Goal: Information Seeking & Learning: Learn about a topic

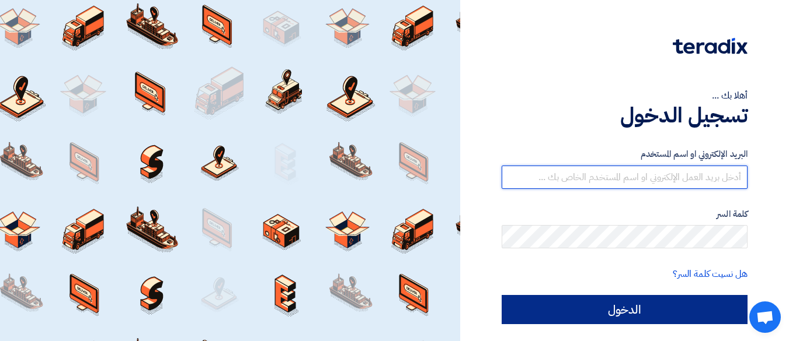
type input "[EMAIL_ADDRESS][DOMAIN_NAME]"
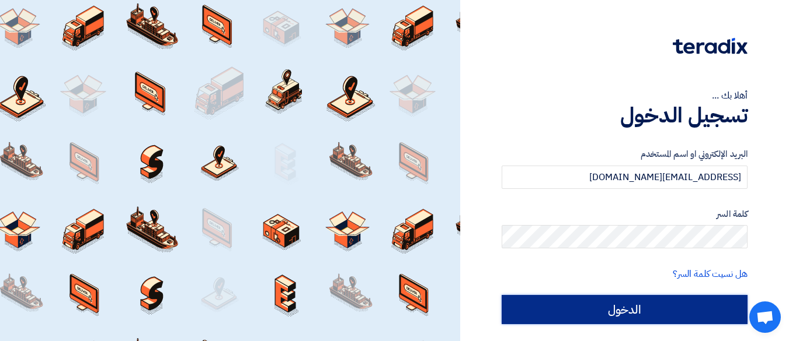
drag, startPoint x: 584, startPoint y: 302, endPoint x: 576, endPoint y: 301, distance: 8.3
click at [584, 302] on input "الدخول" at bounding box center [624, 309] width 246 height 29
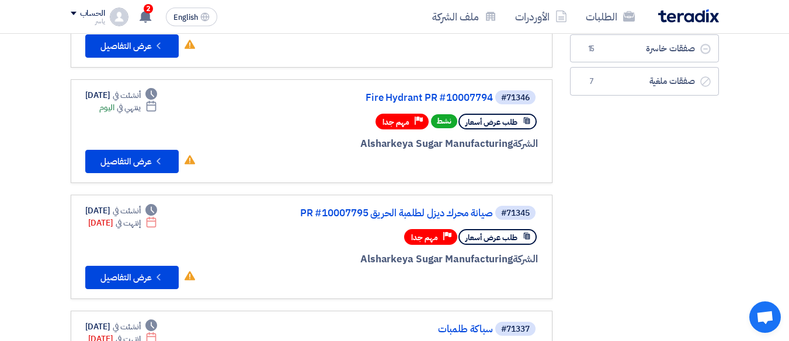
scroll to position [175, 0]
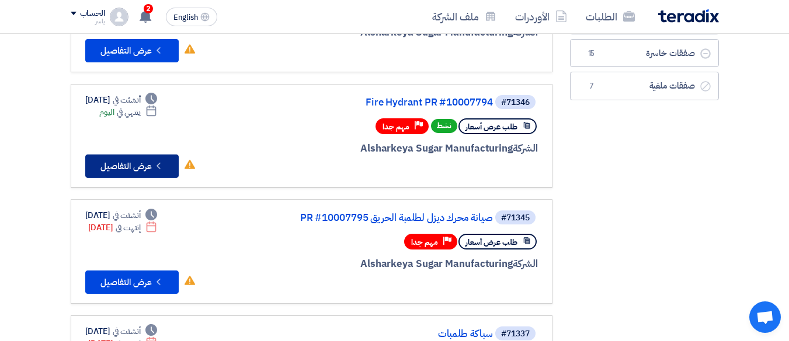
click at [147, 165] on button "Check details عرض التفاصيل" at bounding box center [131, 166] width 93 height 23
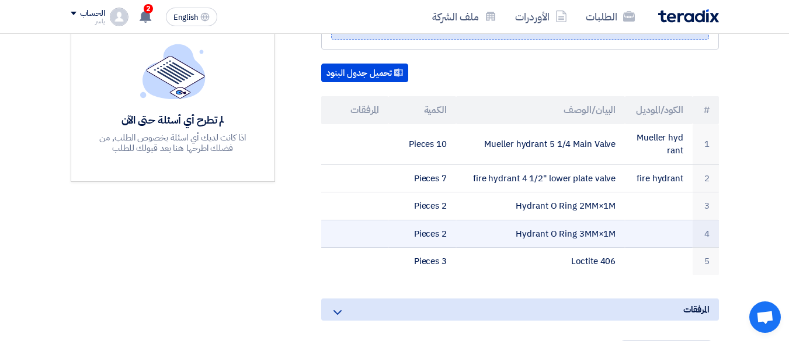
scroll to position [350, 0]
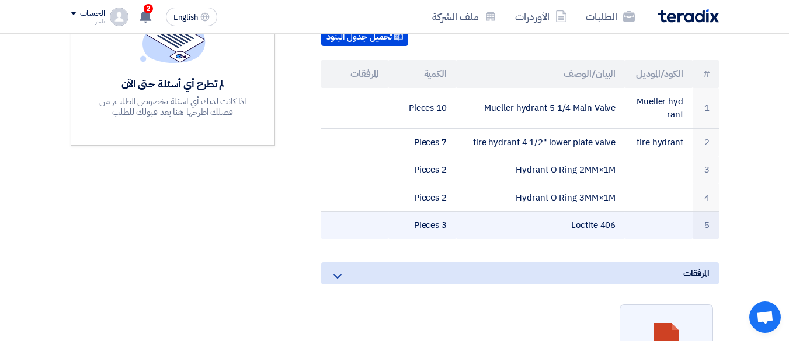
drag, startPoint x: 615, startPoint y: 90, endPoint x: 487, endPoint y: 204, distance: 170.8
click at [487, 204] on tbody "1 [PERSON_NAME] hydrant [PERSON_NAME] hydrant 5 1/4 Main Valve 10 Pieces 2 fire…" at bounding box center [520, 163] width 398 height 151
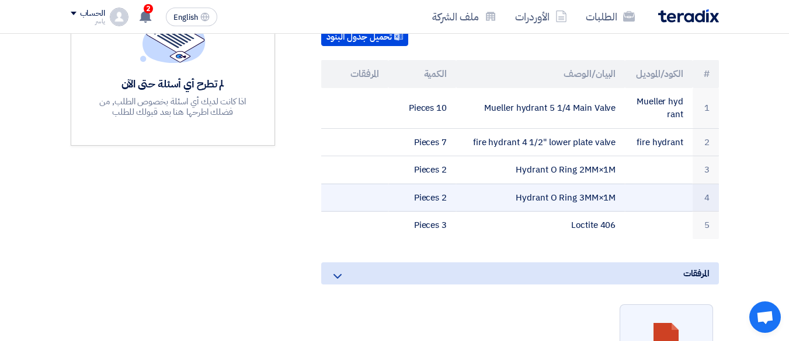
copy tbody "[PERSON_NAME] hydrant 5 1/4 Main Valve 10 Pieces 2 fire hydrant fire hydrant 4 …"
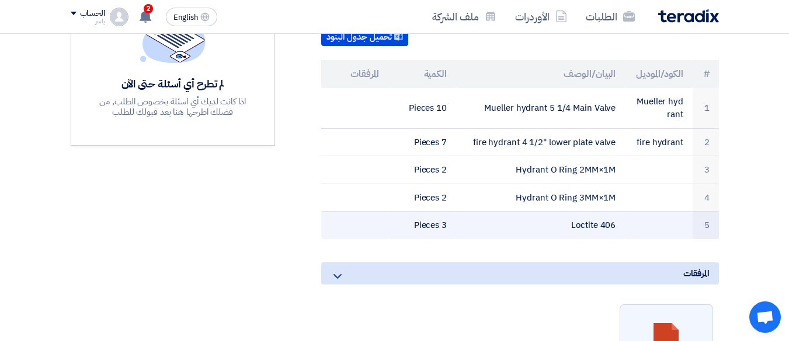
drag, startPoint x: 406, startPoint y: 210, endPoint x: 372, endPoint y: 207, distance: 34.0
click at [393, 212] on td "3 Pieces" at bounding box center [422, 225] width 68 height 27
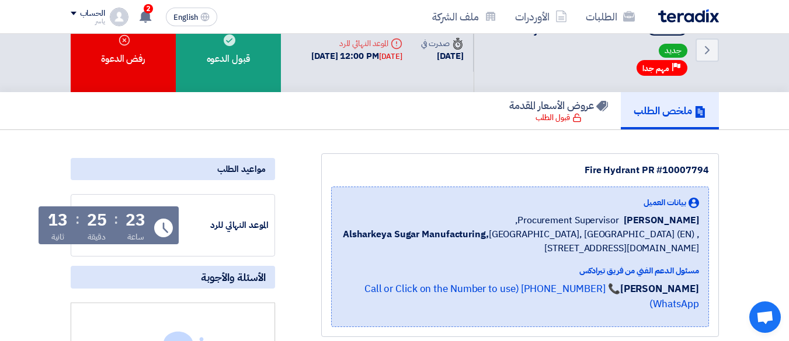
scroll to position [0, 0]
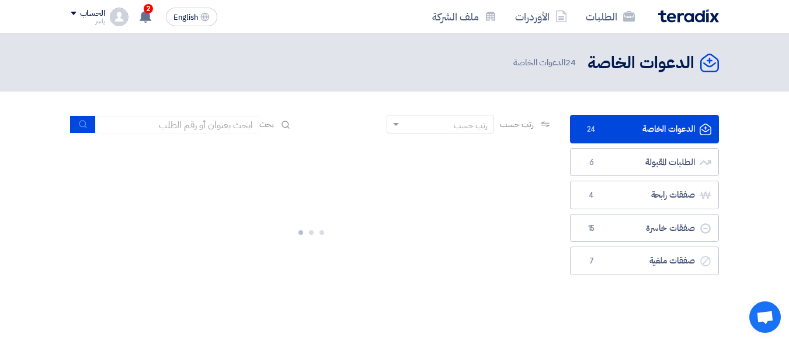
click at [594, 127] on span "24" at bounding box center [591, 130] width 14 height 12
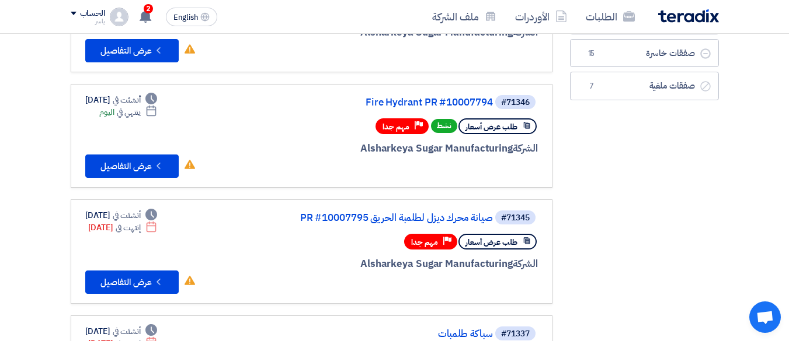
scroll to position [58, 0]
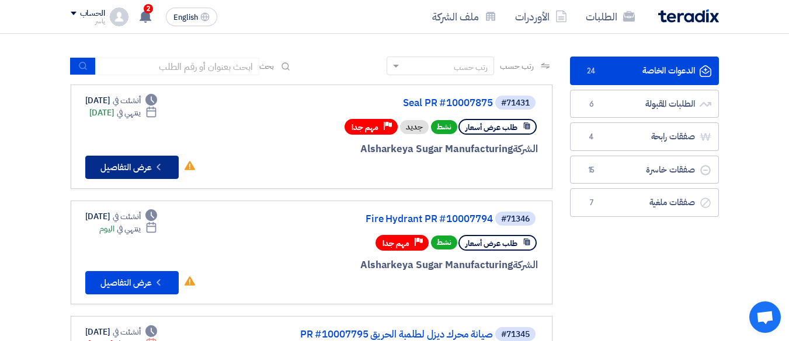
click at [135, 165] on button "Check details عرض التفاصيل" at bounding box center [131, 167] width 93 height 23
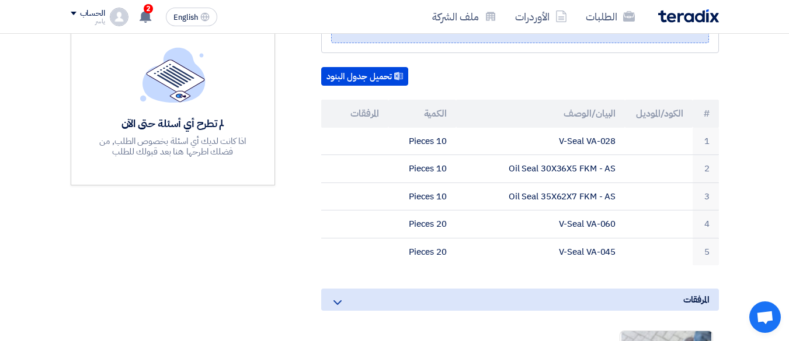
scroll to position [292, 0]
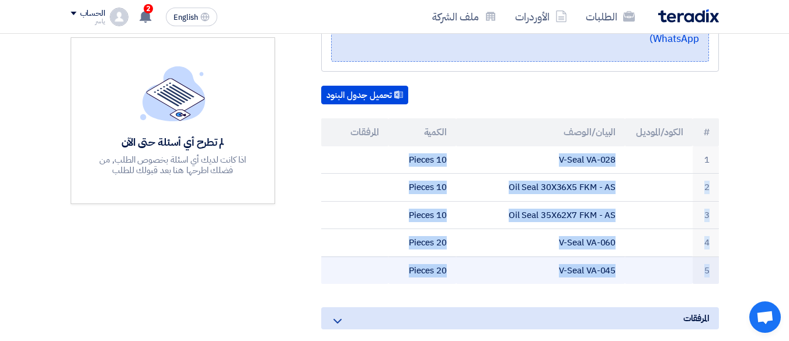
drag, startPoint x: 650, startPoint y: 143, endPoint x: 383, endPoint y: 263, distance: 292.6
click at [378, 269] on tbody "1 V-Seal VA-028 10 Pieces 2 Oil Seal 30X36X5 FKM - AS 10 Pieces 3 Oil Seal 35X6…" at bounding box center [520, 216] width 398 height 138
copy tbody "V-Seal VA-028 10 Pieces 2 Oil Seal 30X36X5 FKM - AS 10 Pieces 3 Oil Seal 35X62X…"
click at [399, 257] on td "20 Pieces" at bounding box center [422, 270] width 68 height 27
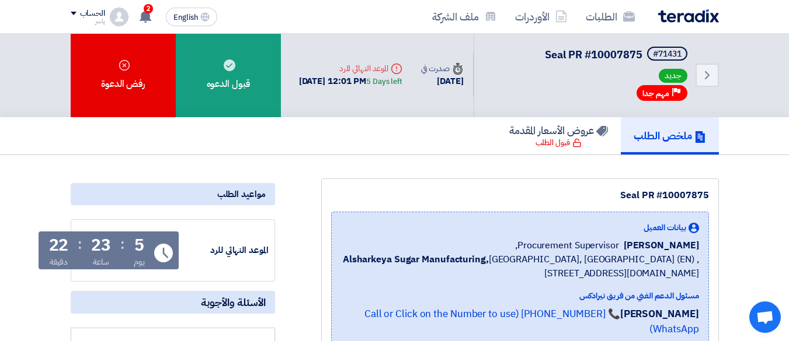
scroll to position [0, 0]
